Goal: Information Seeking & Learning: Understand process/instructions

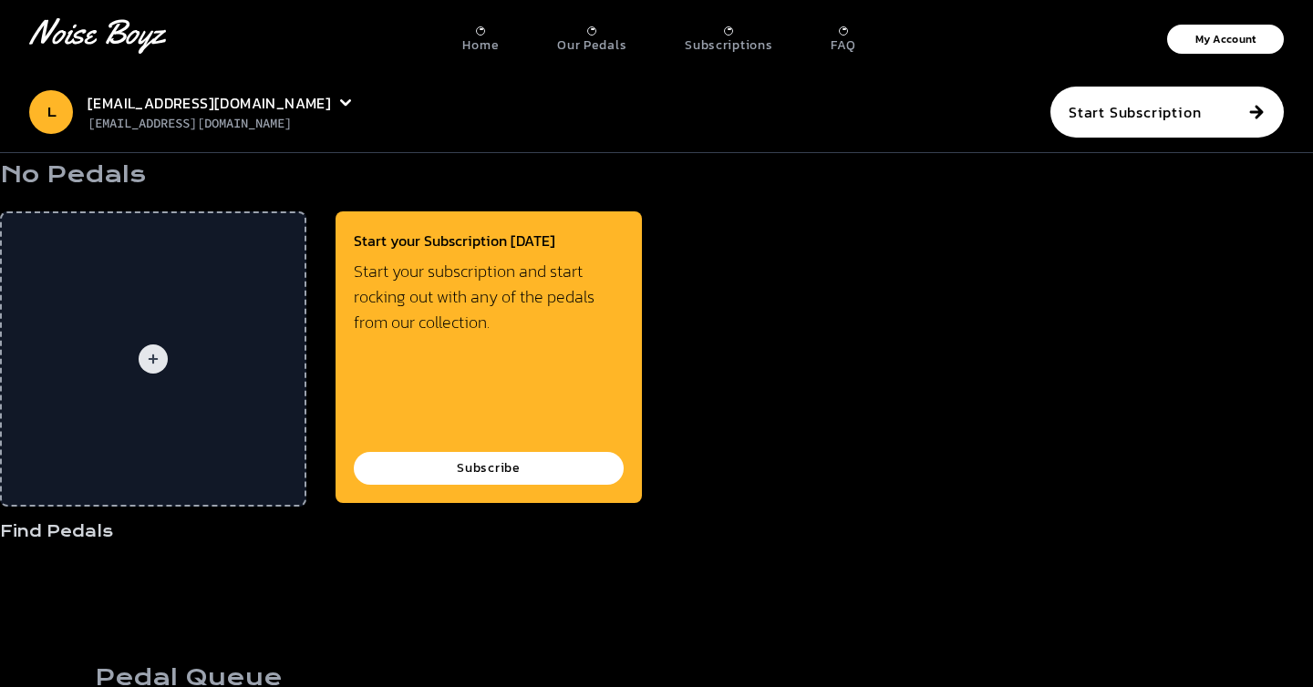
click at [624, 522] on div "Start your Subscription [DATE] Start your subscription and start rocking out wi…" at bounding box center [488, 386] width 306 height 350
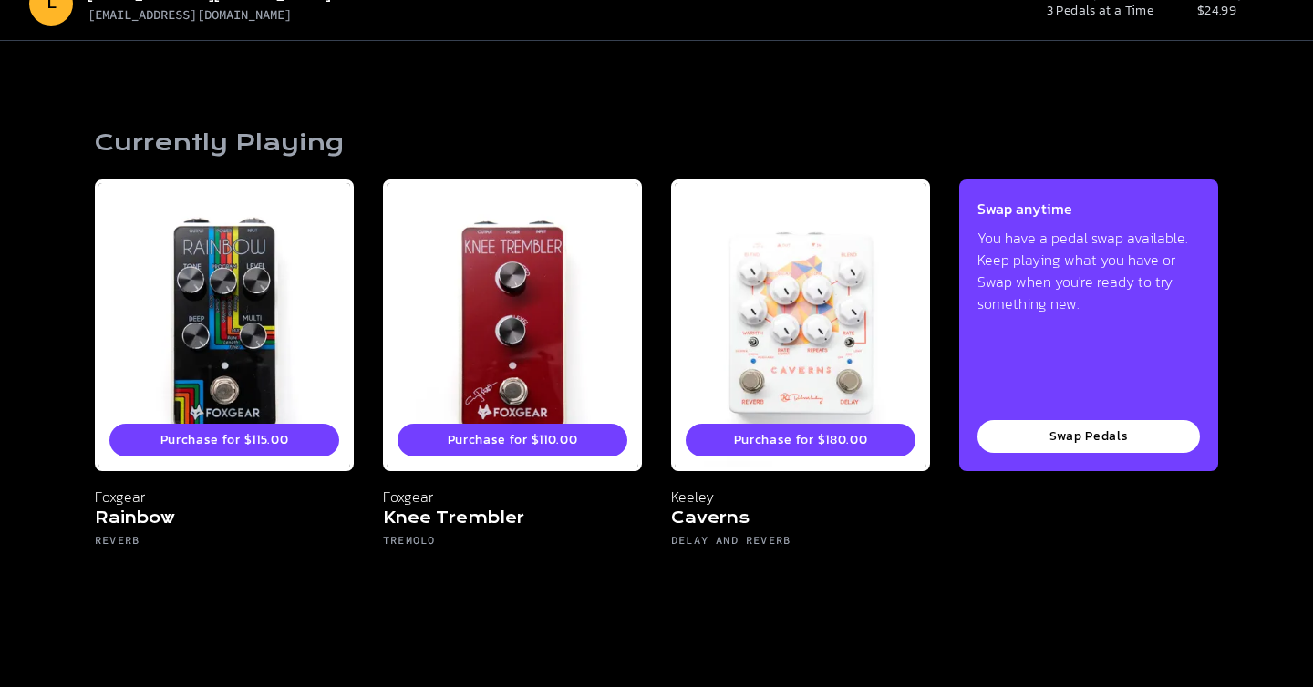
scroll to position [108, 0]
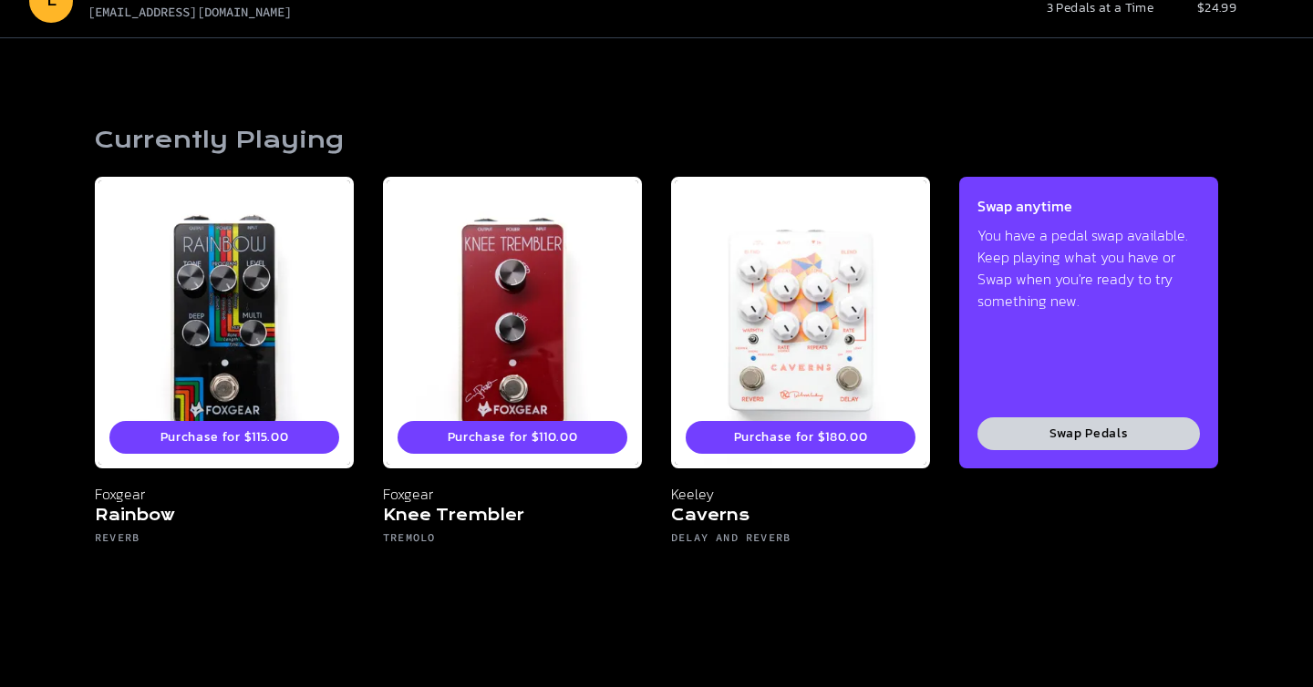
click at [1077, 429] on button "Swap Pedals" at bounding box center [1088, 433] width 222 height 33
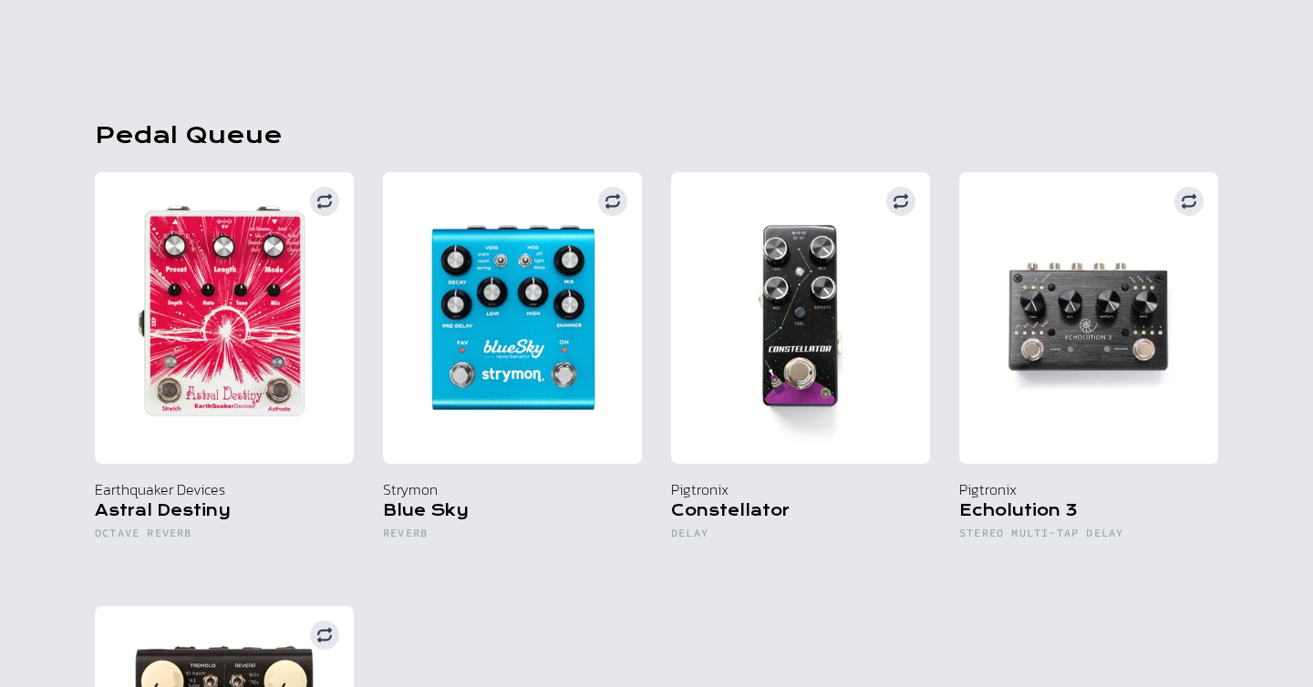
scroll to position [632, 0]
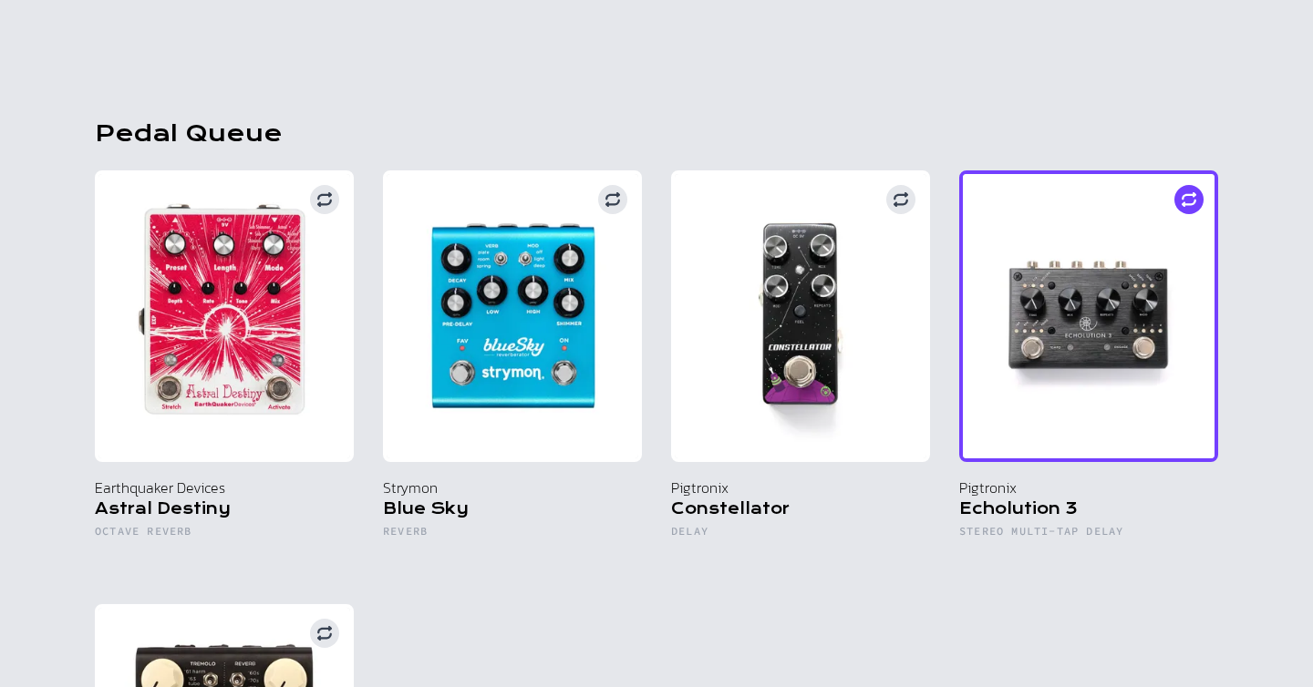
click at [1169, 217] on div at bounding box center [1188, 199] width 58 height 58
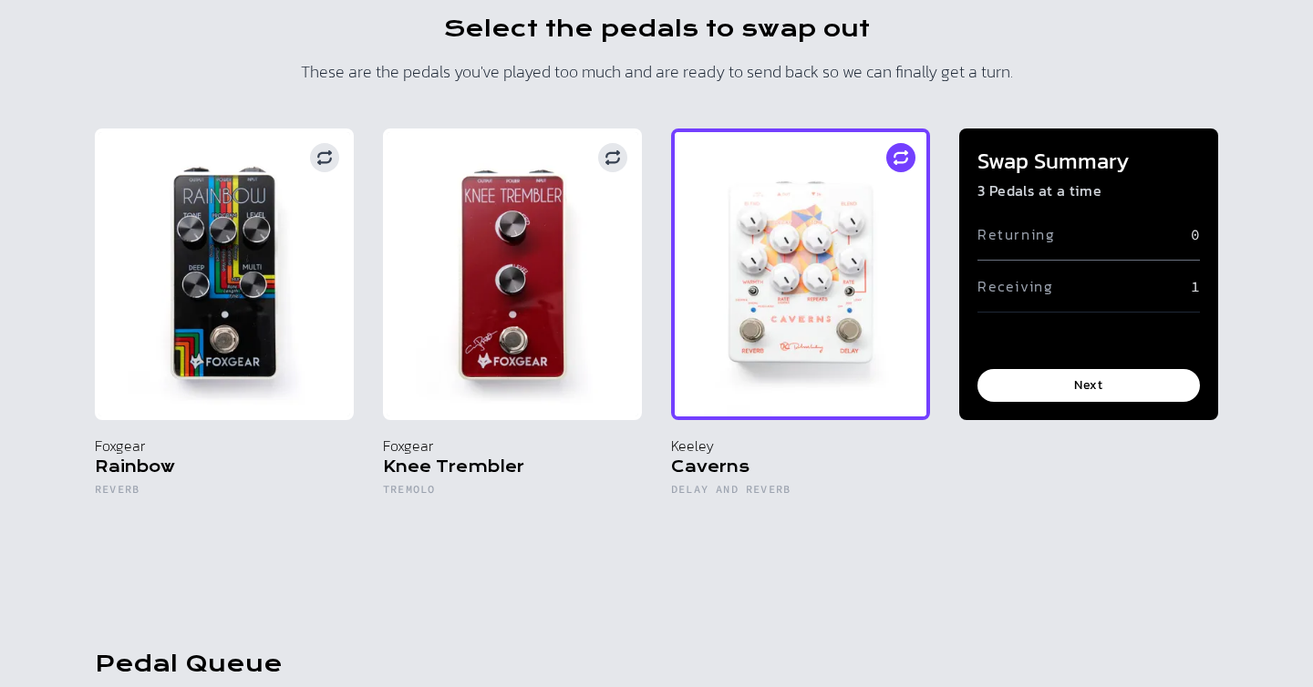
scroll to position [109, 0]
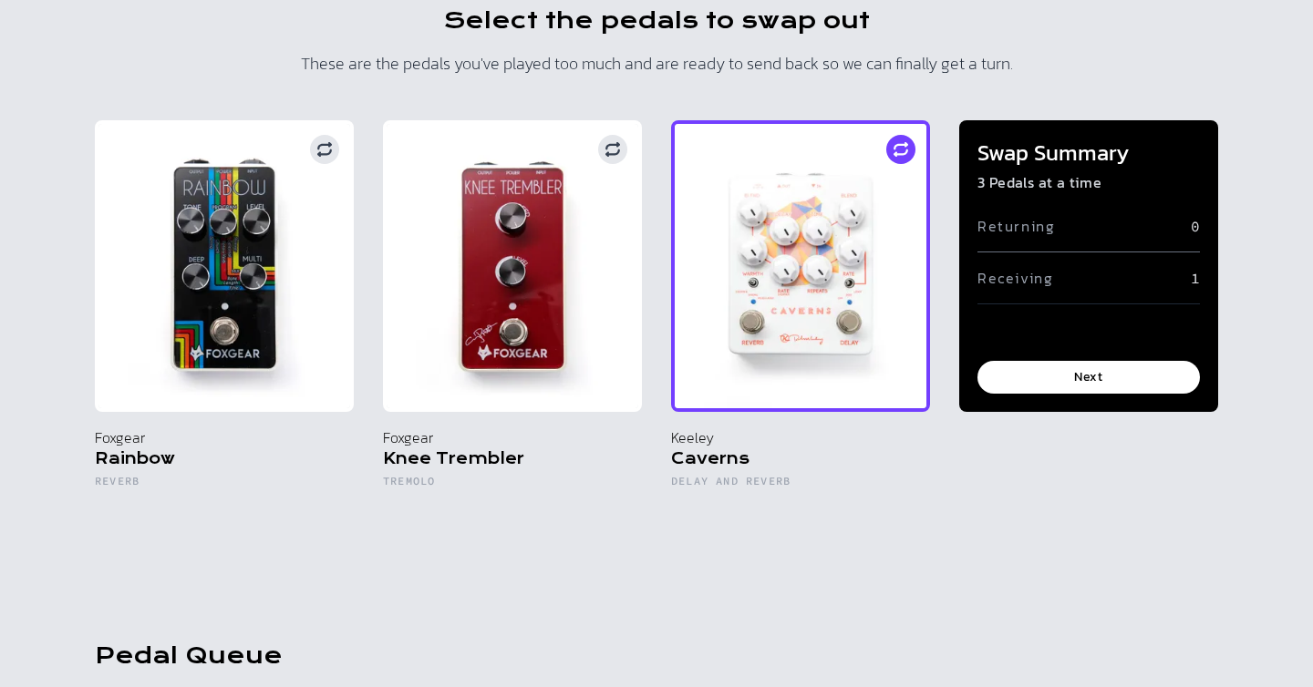
click at [813, 170] on img at bounding box center [800, 266] width 259 height 292
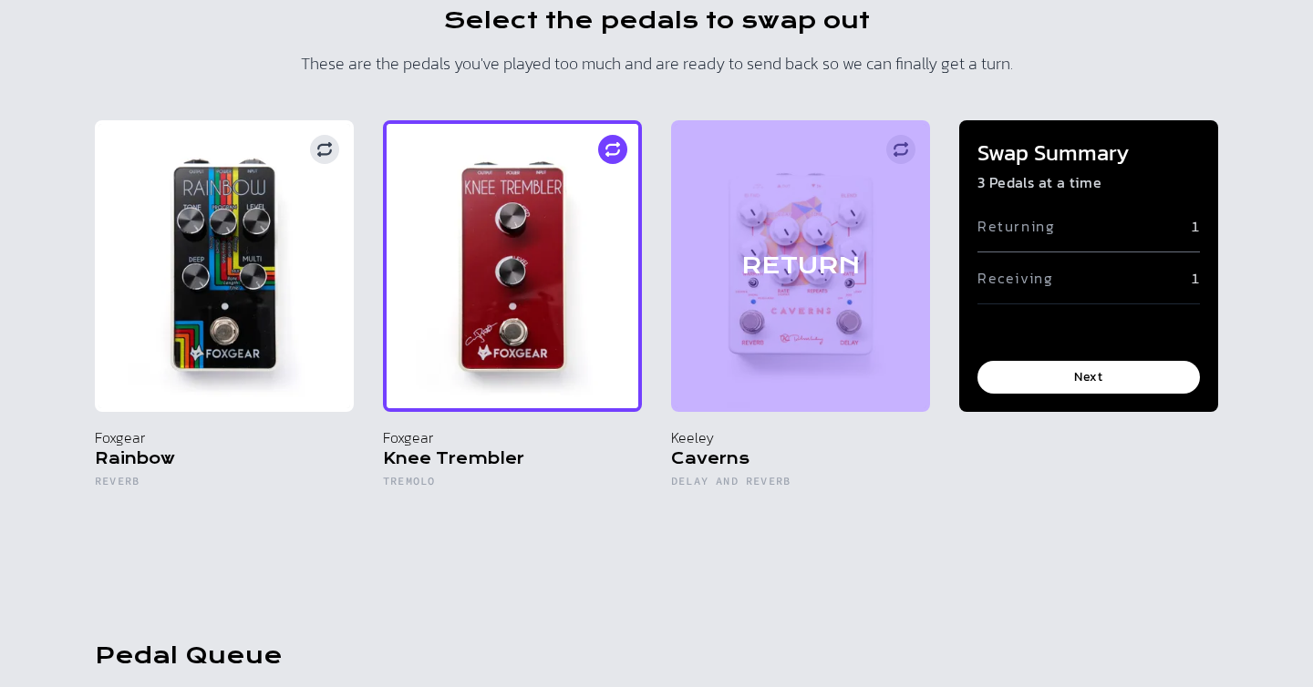
click at [488, 285] on img at bounding box center [512, 266] width 259 height 292
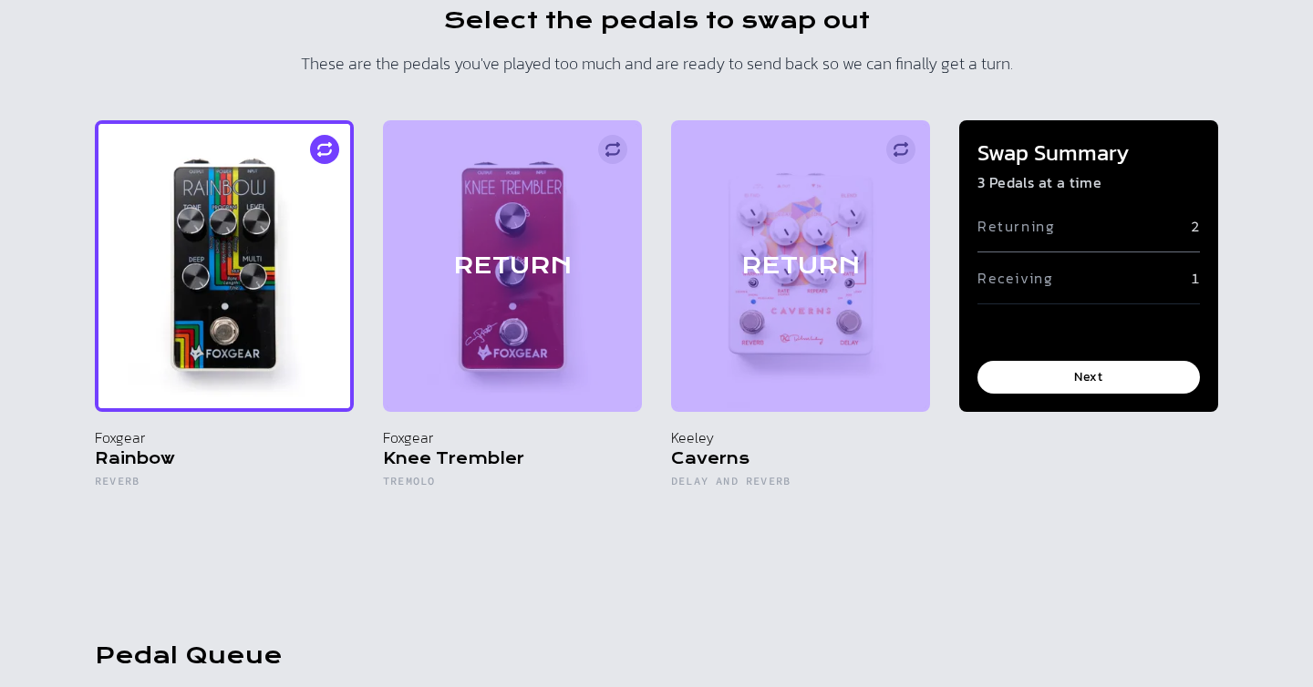
click at [273, 324] on img at bounding box center [224, 266] width 259 height 292
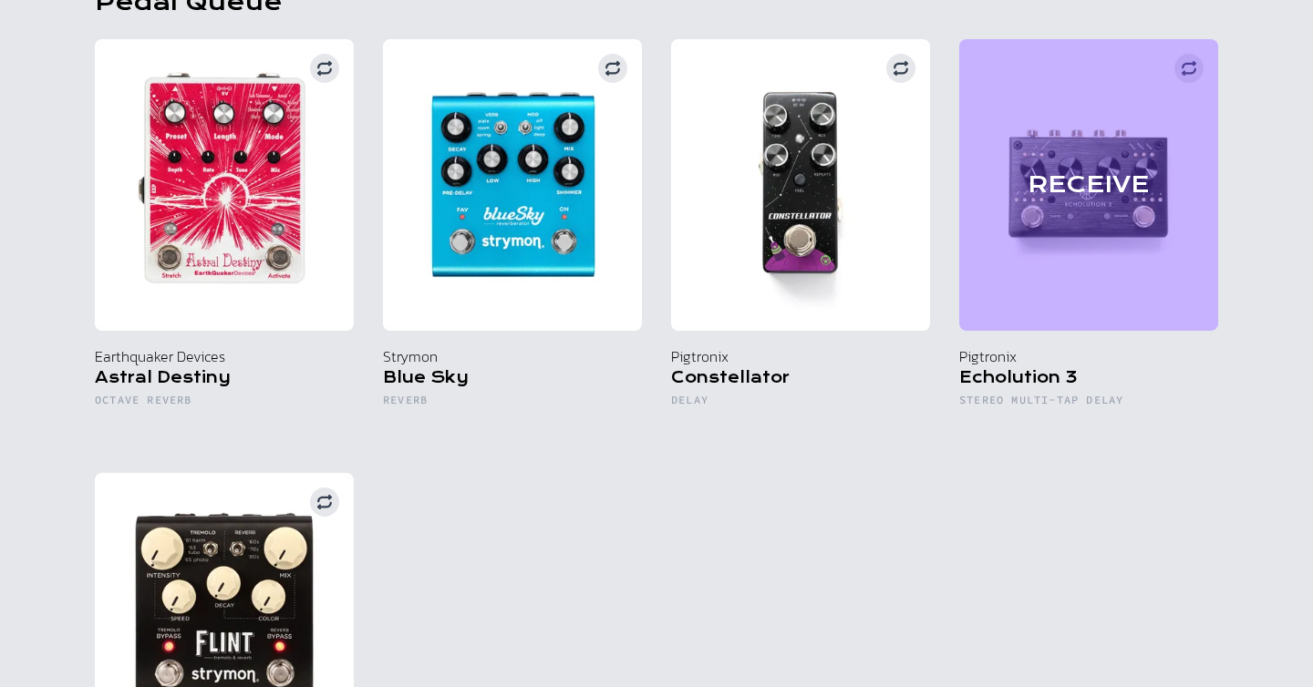
scroll to position [765, 0]
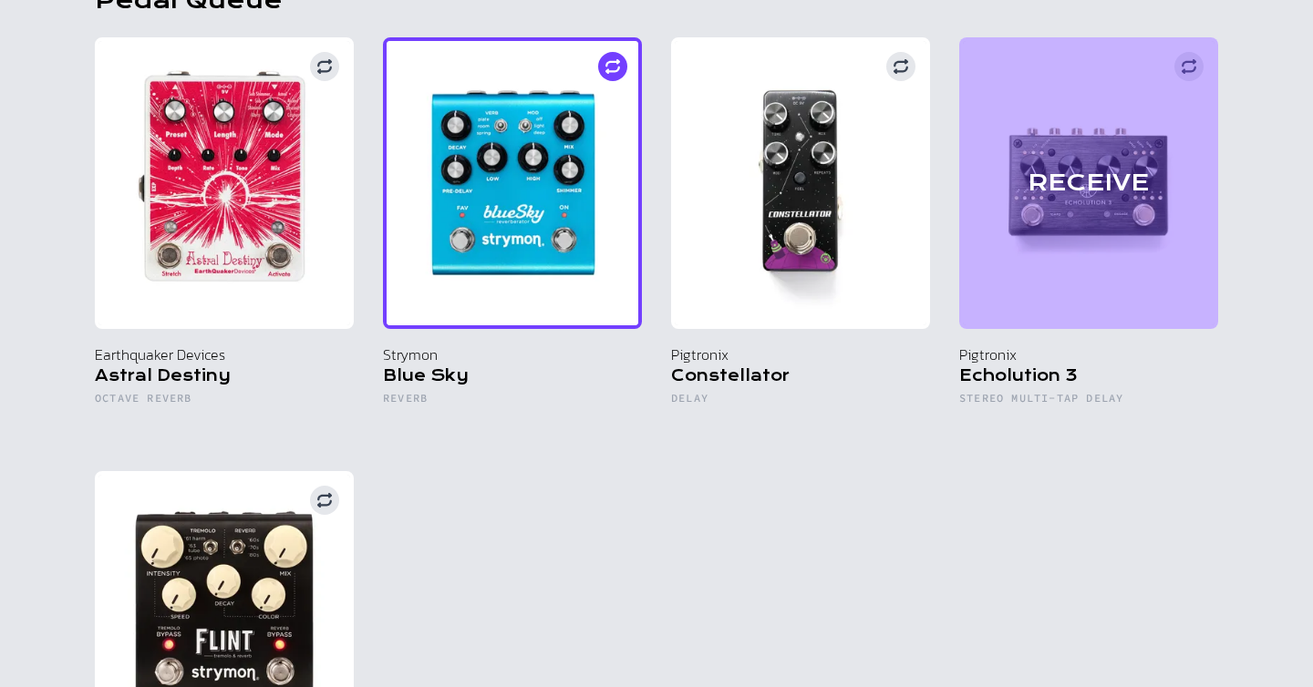
click at [565, 277] on img at bounding box center [512, 183] width 259 height 292
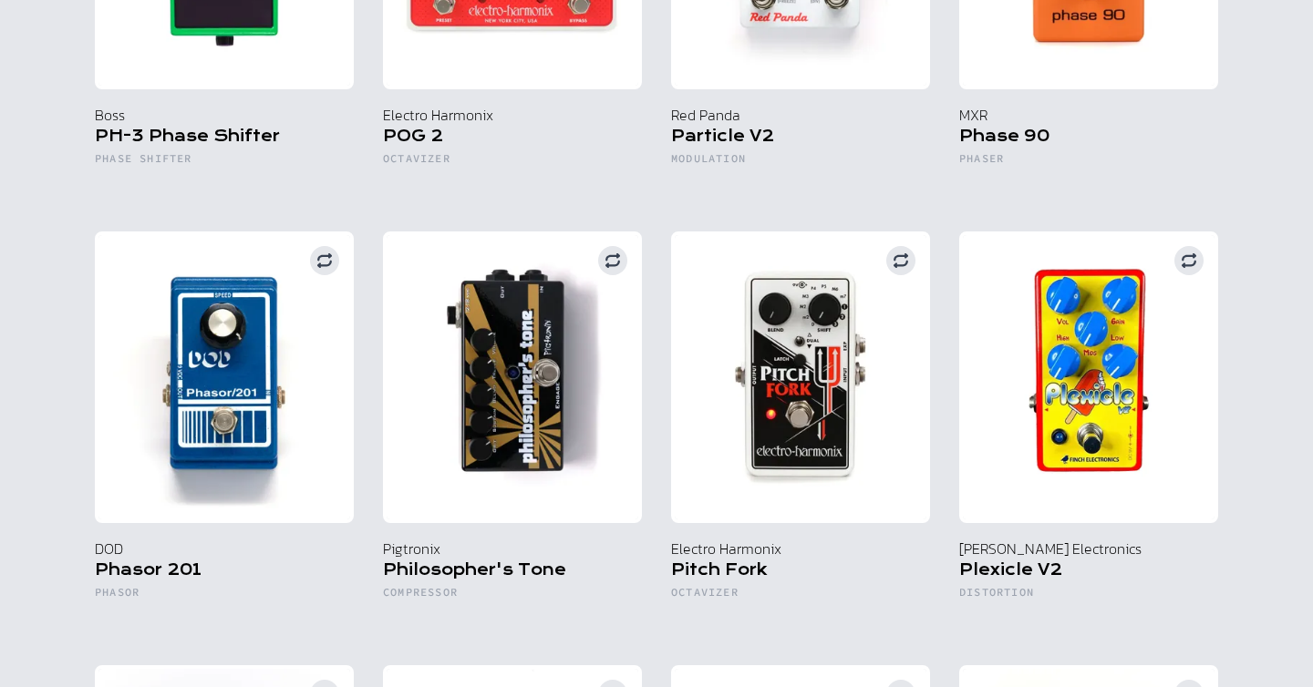
scroll to position [9118, 0]
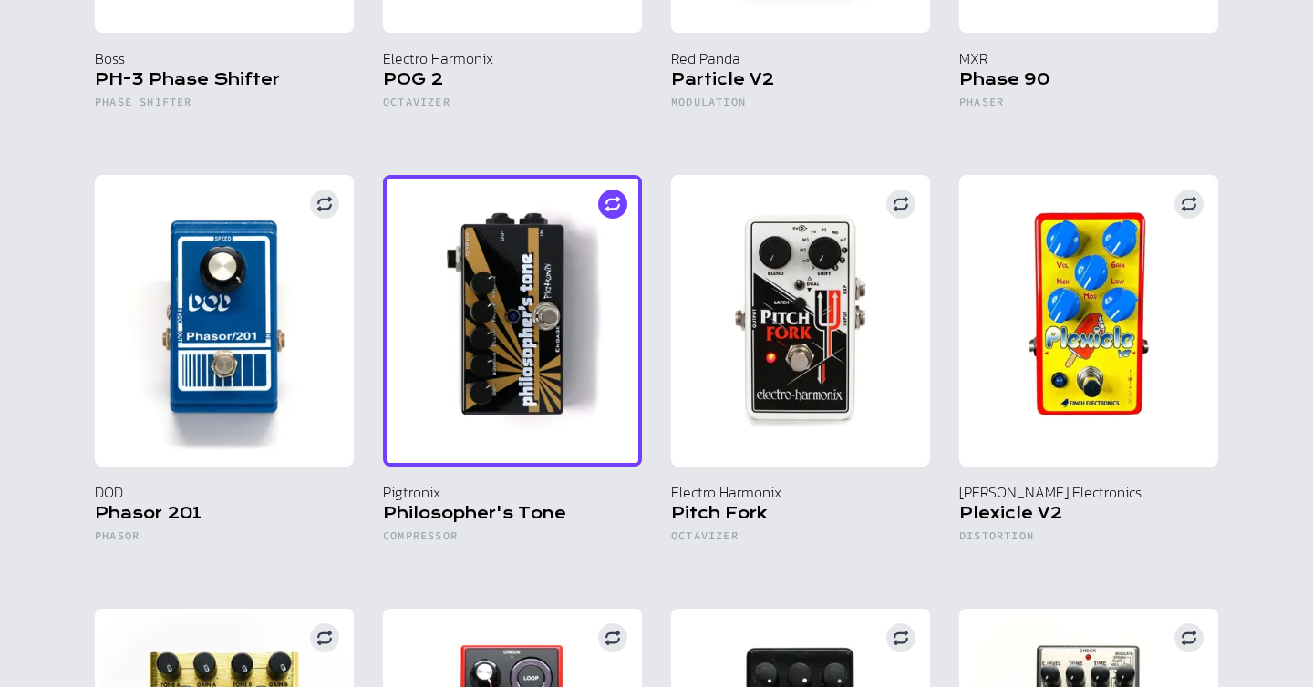
click at [615, 190] on circle at bounding box center [612, 204] width 29 height 29
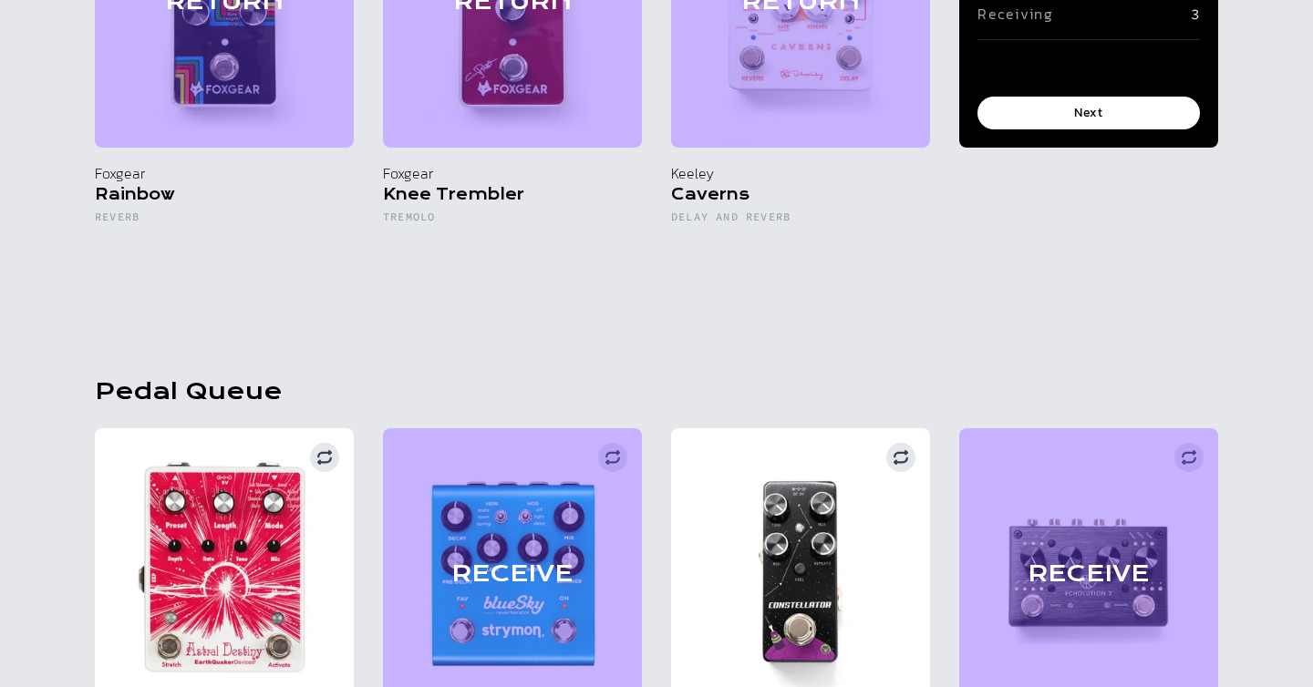
scroll to position [370, 0]
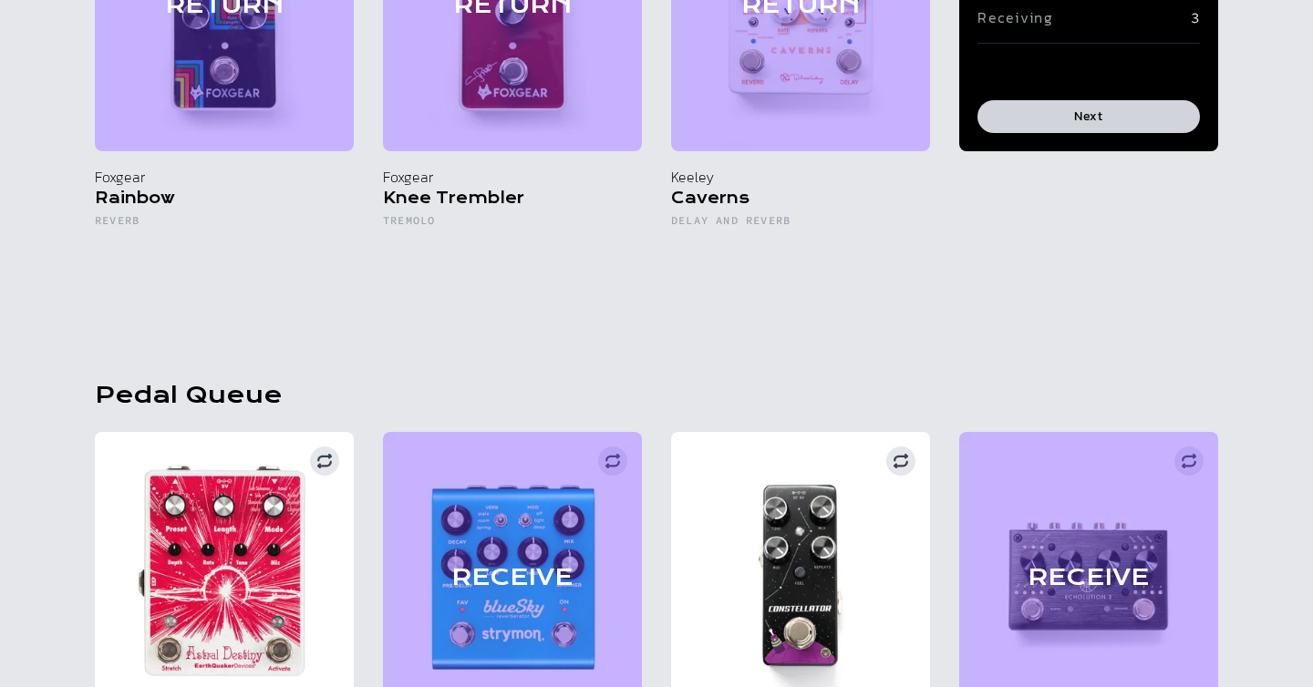
click at [1109, 113] on button "Next" at bounding box center [1088, 116] width 222 height 33
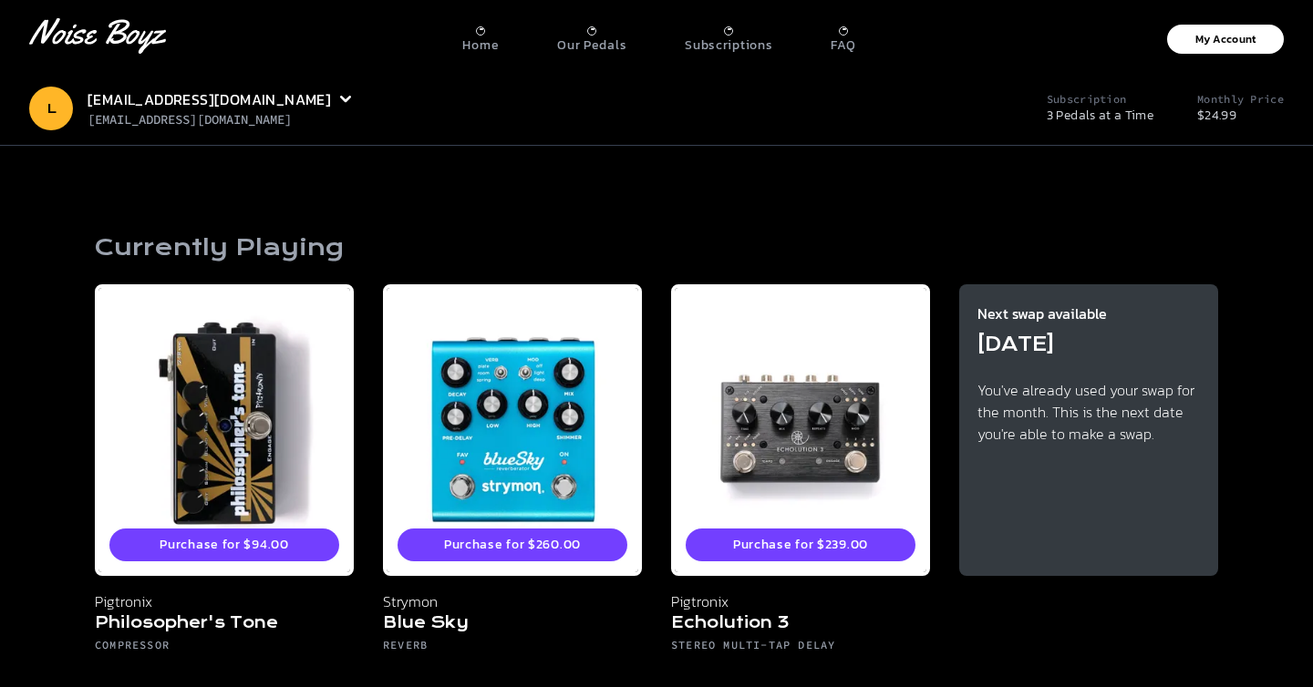
click at [1113, 112] on p "3 Pedals at a Time" at bounding box center [1099, 116] width 107 height 18
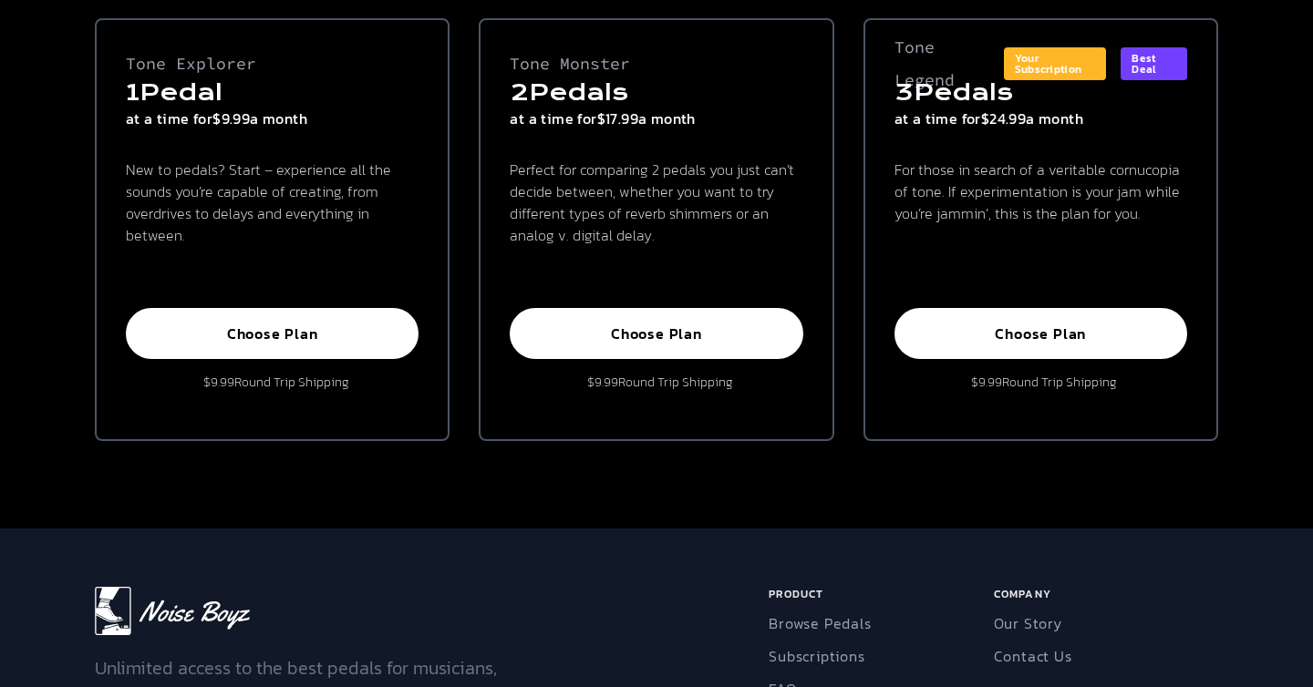
scroll to position [402, 0]
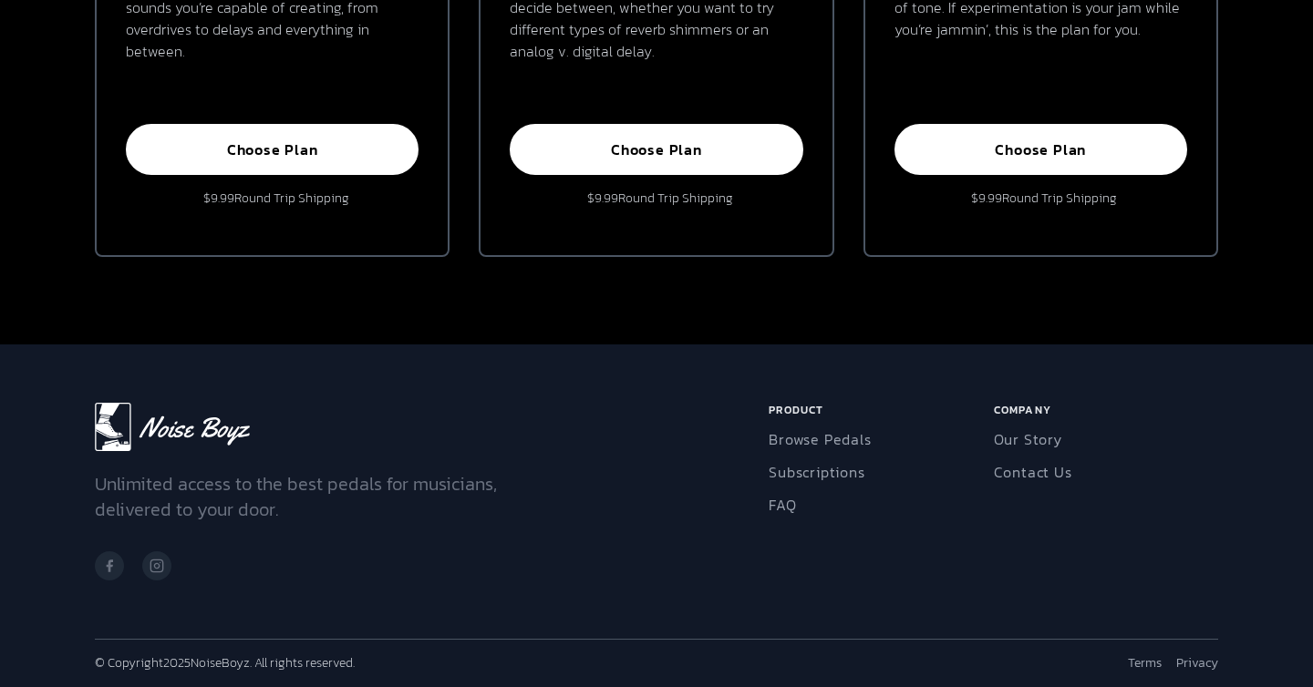
click at [787, 517] on div "Product Browse Pedals Subscriptions FAQ" at bounding box center [880, 492] width 224 height 178
click at [786, 508] on link "FAQ" at bounding box center [781, 505] width 27 height 22
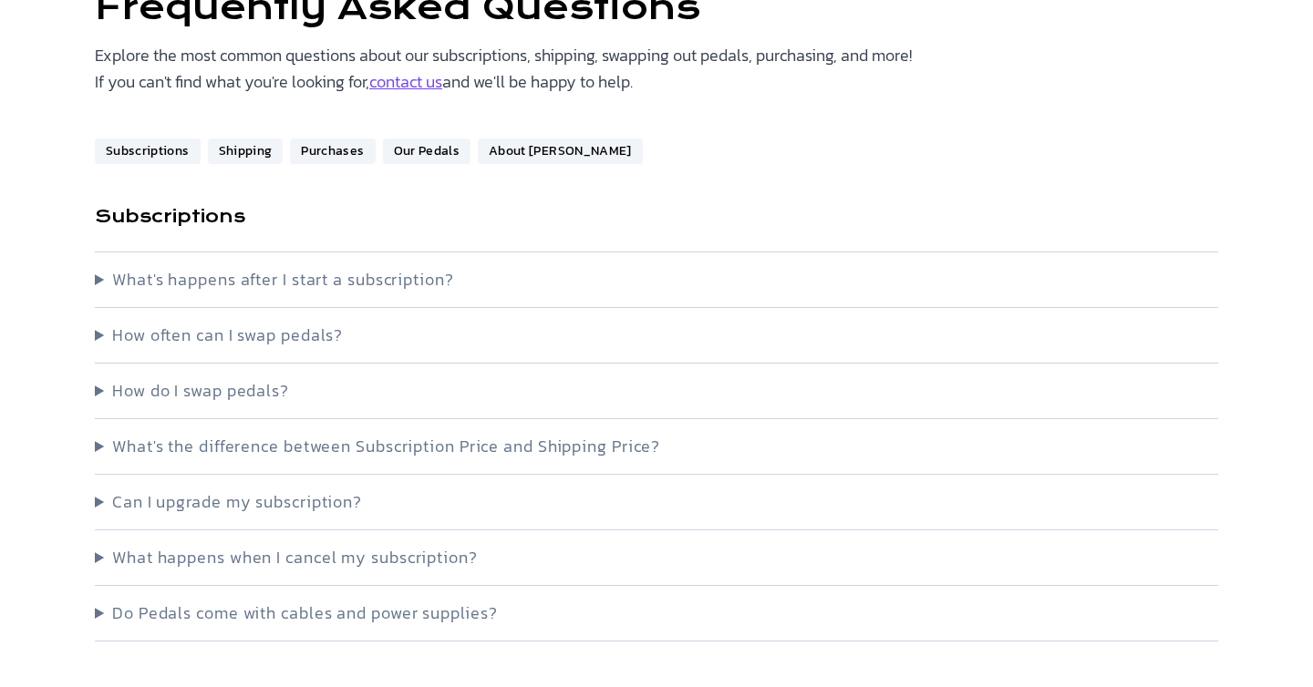
scroll to position [212, 0]
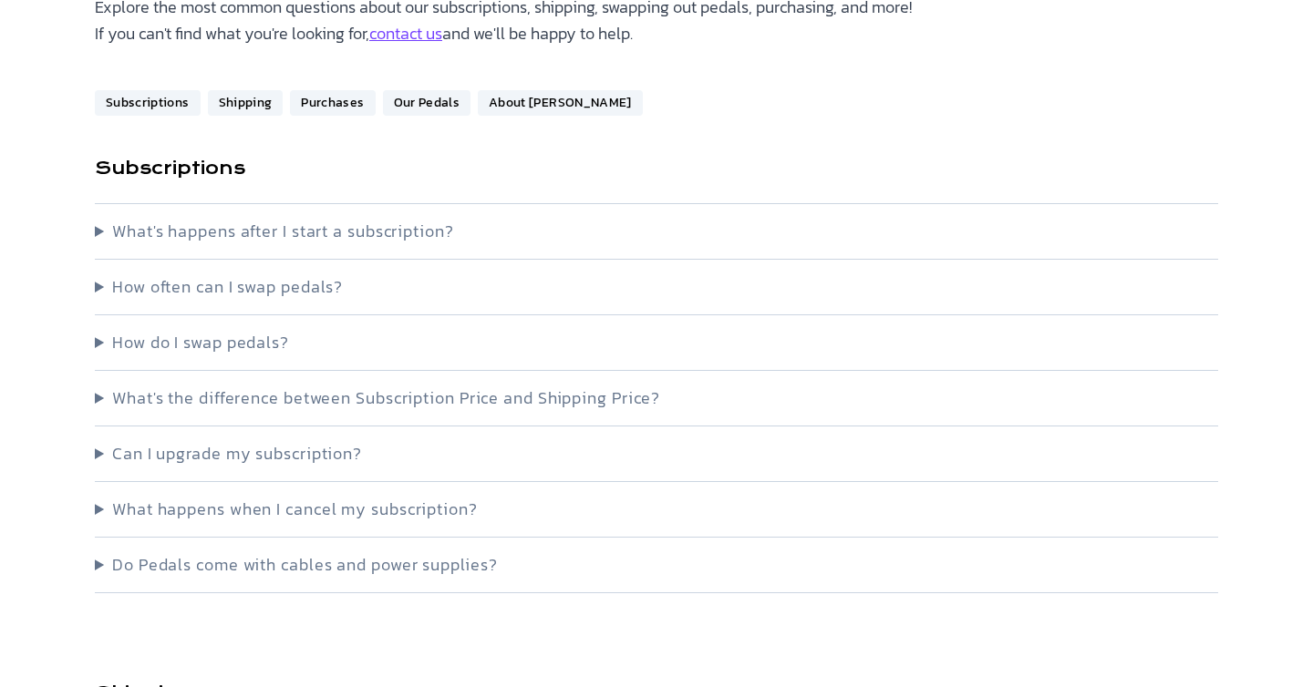
click at [206, 353] on summary "How do I swap pedals?" at bounding box center [656, 343] width 1123 height 26
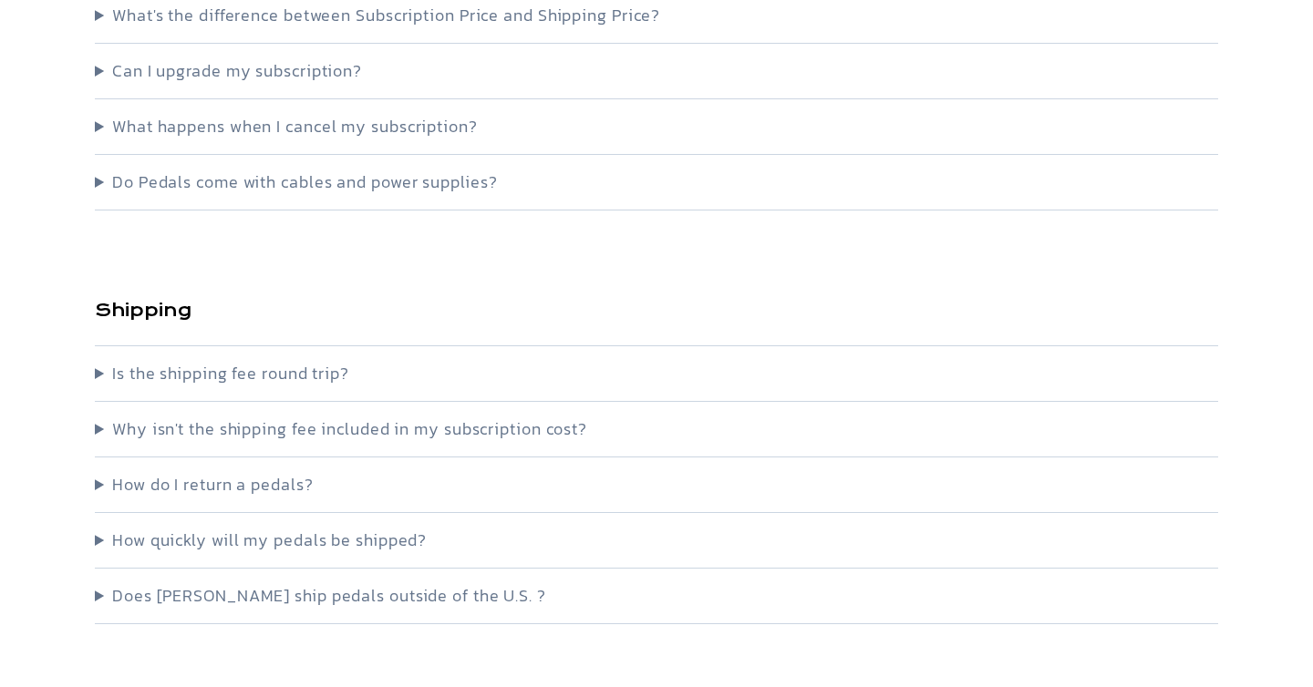
scroll to position [918, 0]
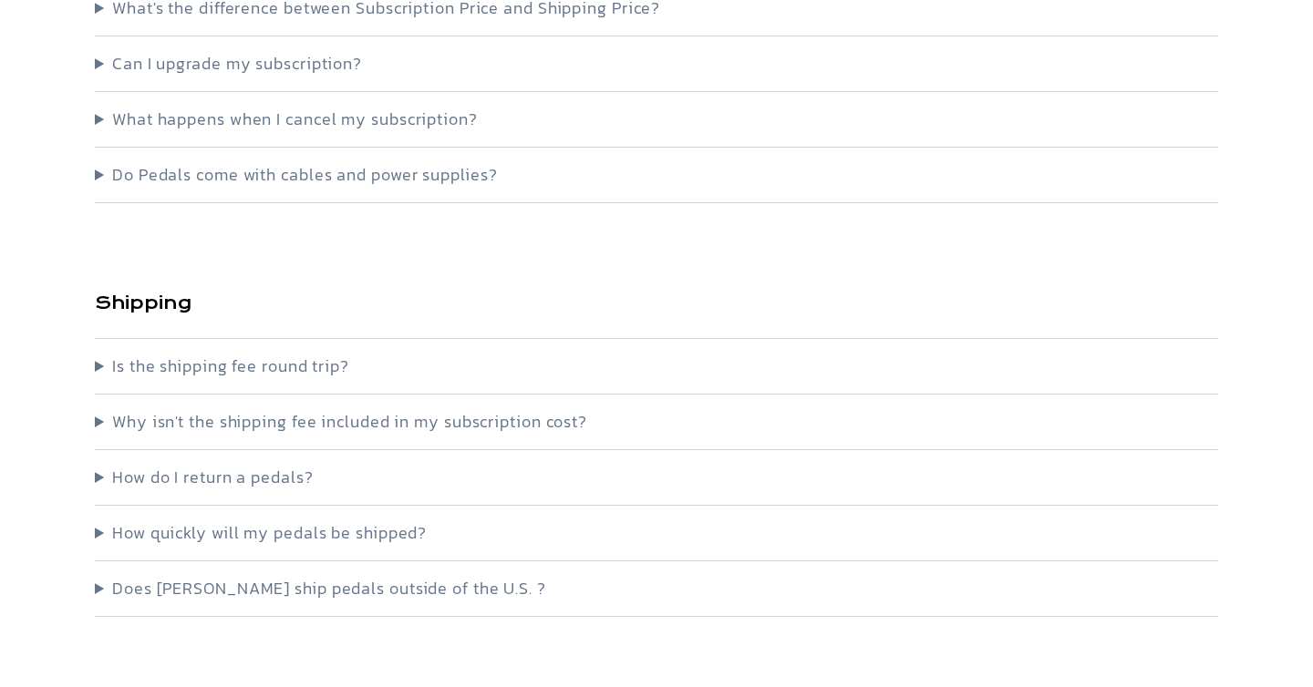
click at [139, 537] on summary "How quickly will my pedals be shipped?" at bounding box center [656, 533] width 1123 height 26
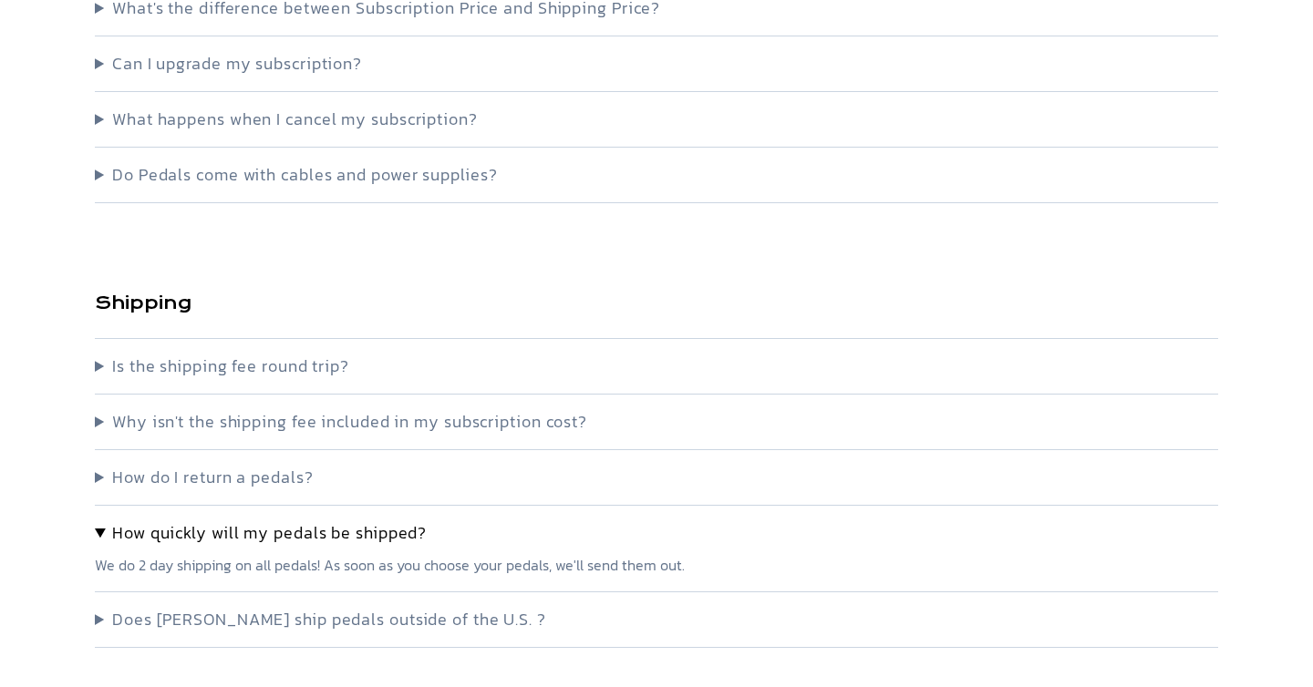
click at [139, 537] on summary "How quickly will my pedals be shipped?" at bounding box center [656, 533] width 1123 height 26
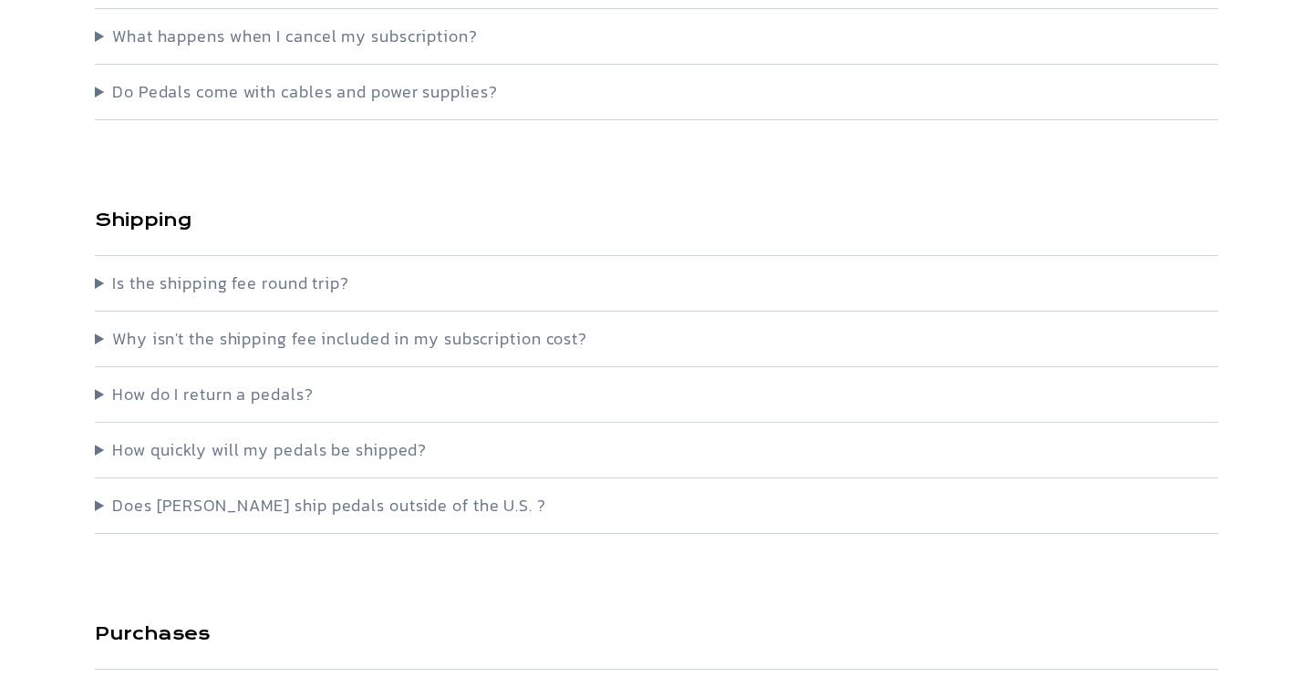
scroll to position [1001, 0]
click at [96, 339] on summary "Why isn't the shipping fee included in my subscription cost?" at bounding box center [656, 339] width 1123 height 26
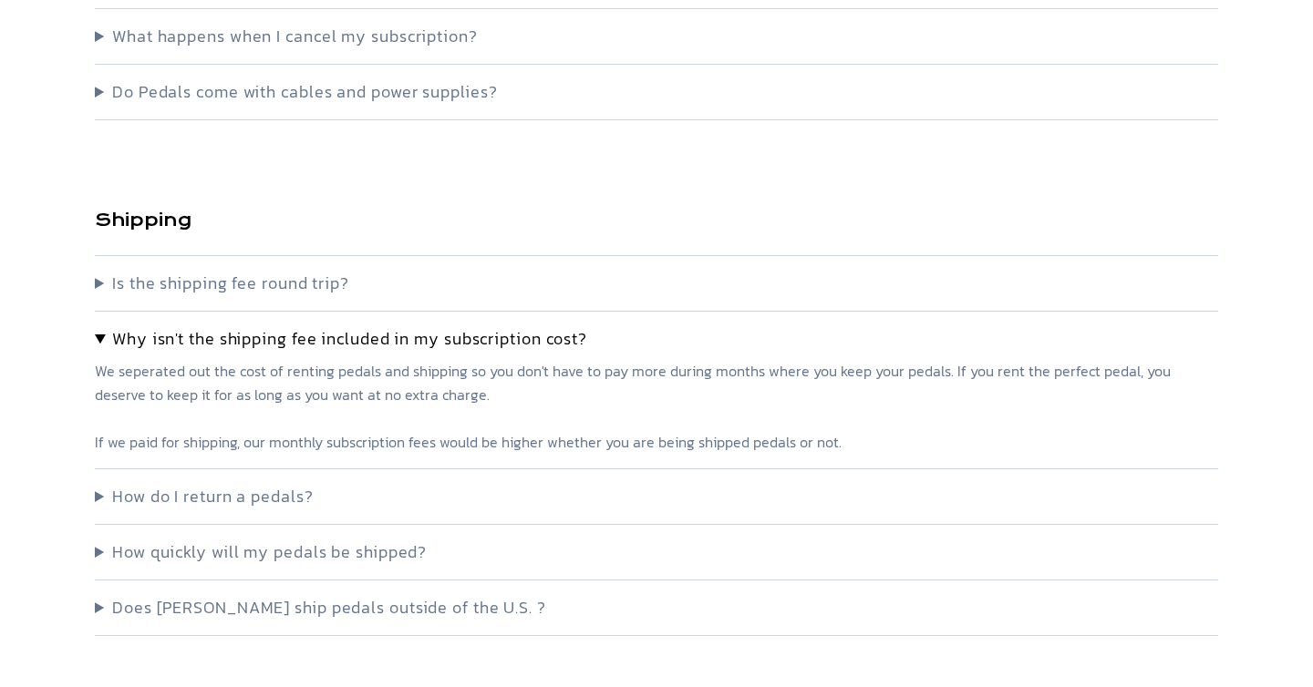
click at [96, 339] on summary "Why isn't the shipping fee included in my subscription cost?" at bounding box center [656, 339] width 1123 height 26
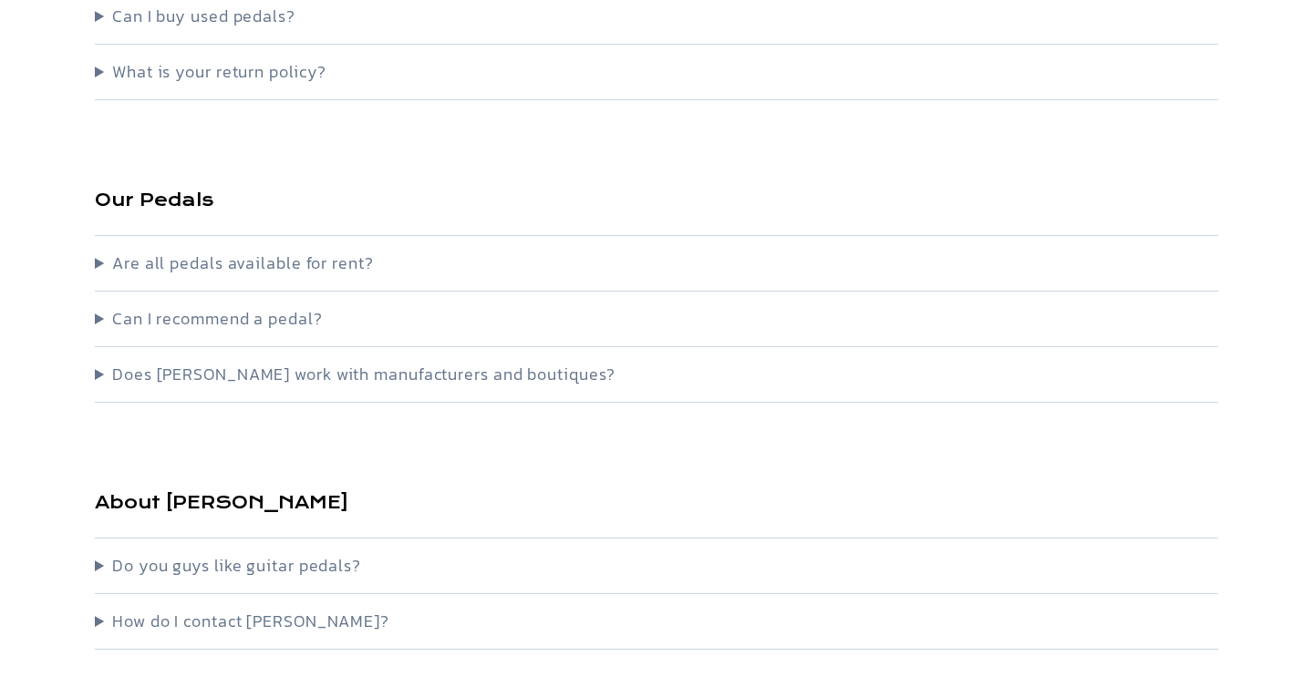
scroll to position [1794, 0]
click at [99, 318] on summary "Can I recommend a pedal?" at bounding box center [656, 318] width 1123 height 26
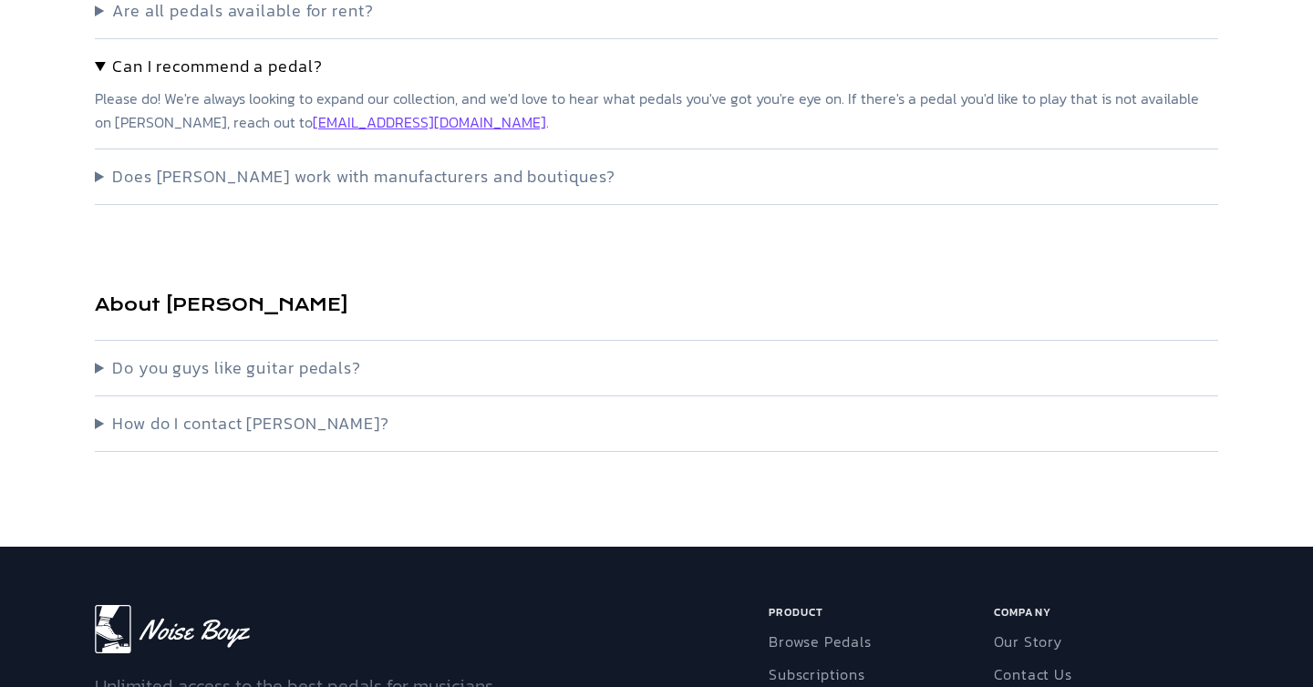
scroll to position [2051, 0]
